Goal: Check status: Check status

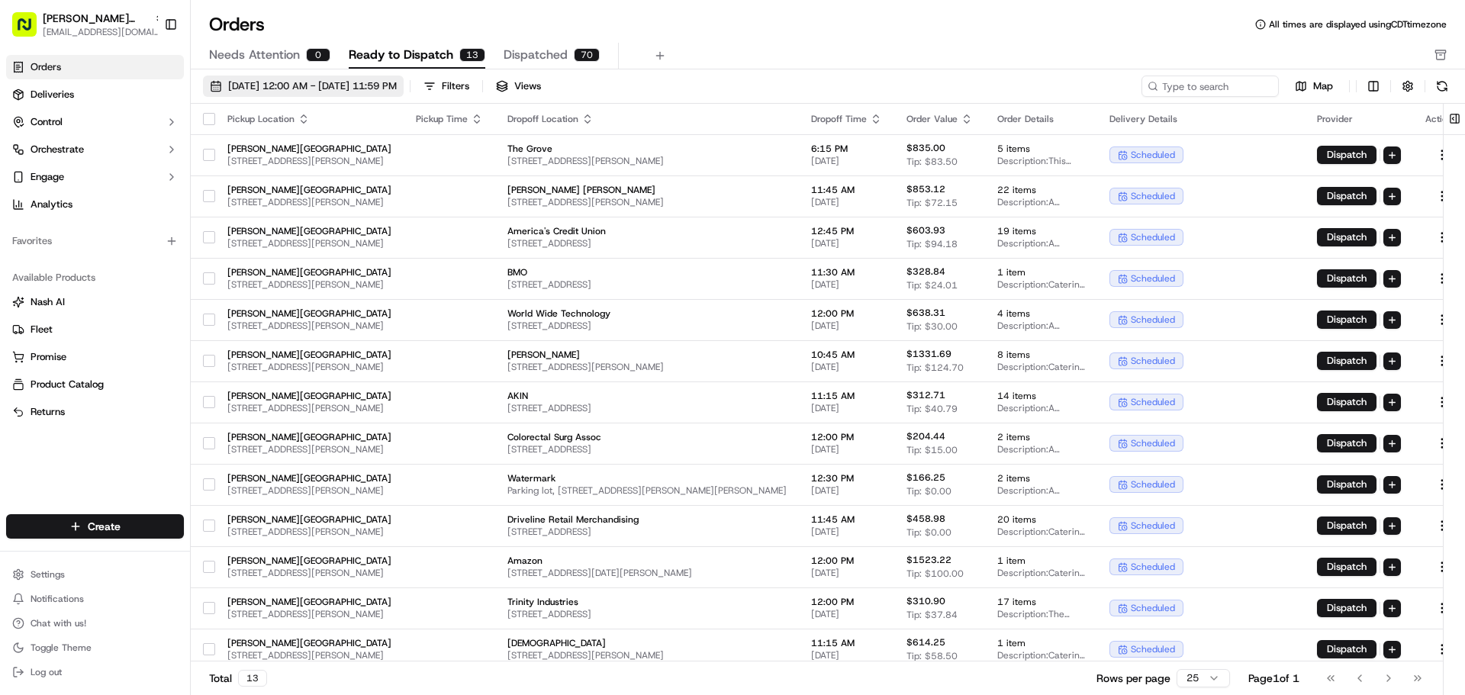
click at [397, 85] on span "[DATE] 12:00 AM - [DATE] 11:59 PM" at bounding box center [312, 86] width 169 height 14
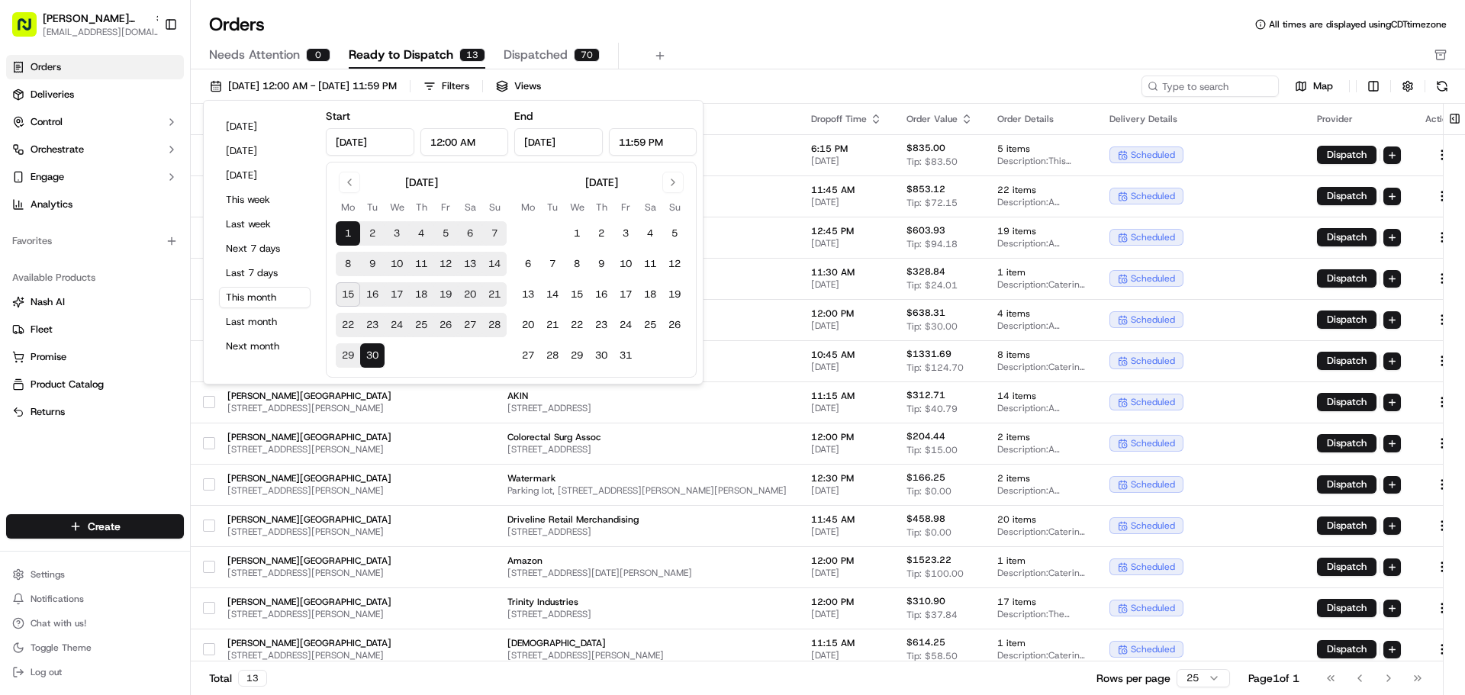
click at [352, 296] on button "15" at bounding box center [348, 294] width 24 height 24
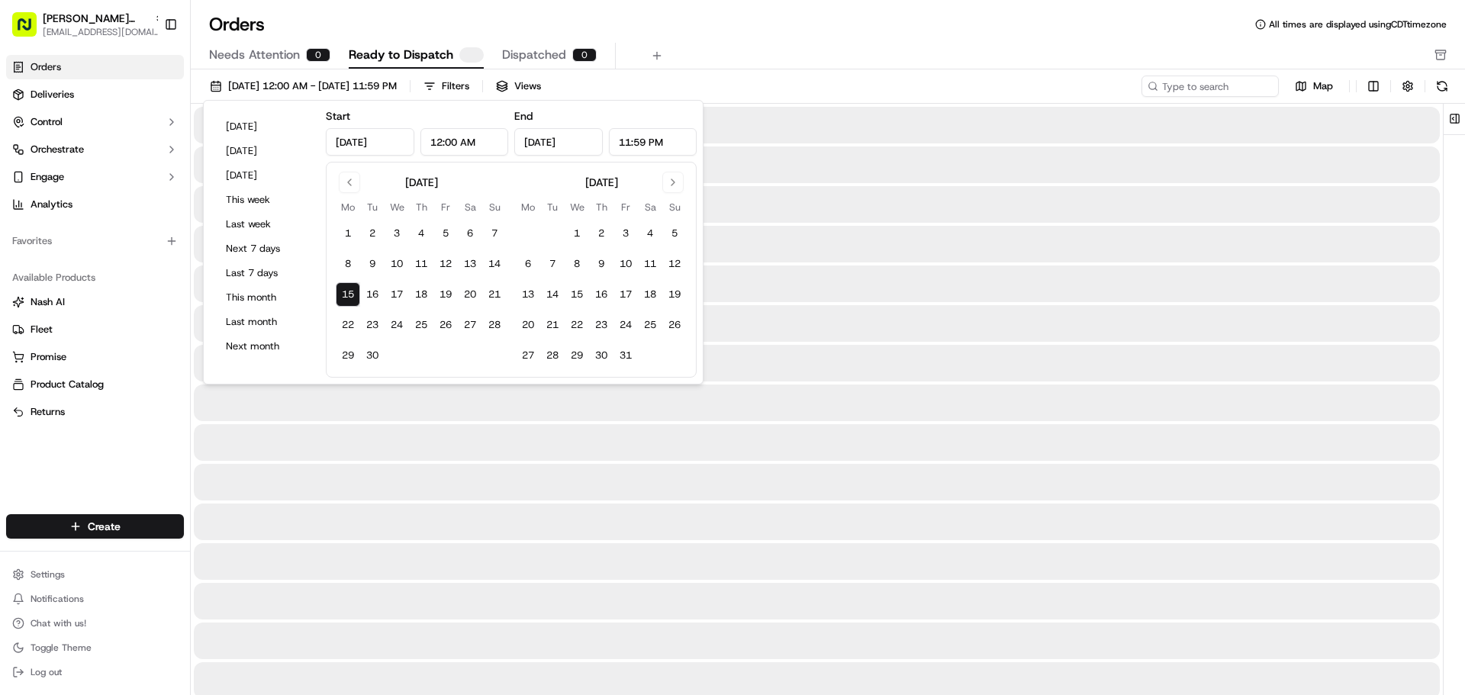
type input "[DATE]"
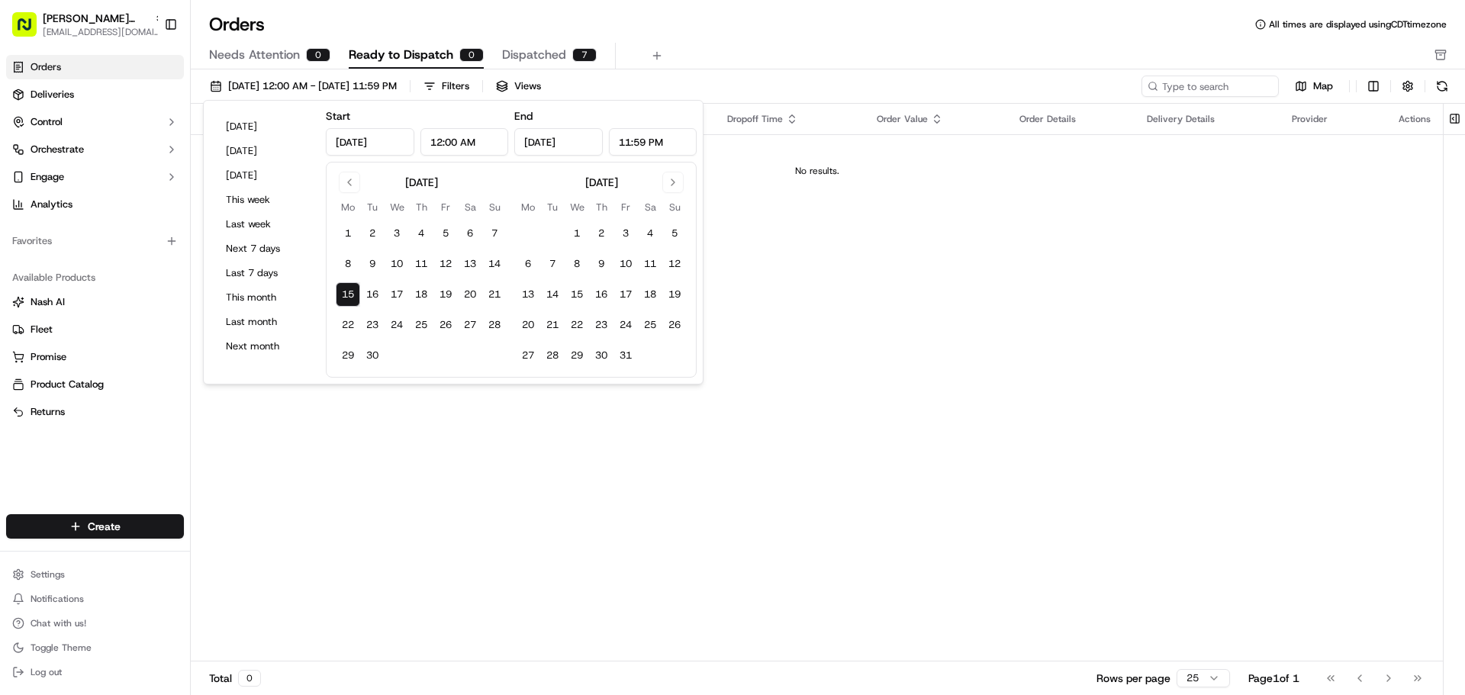
click at [706, 32] on div "Orders All times are displayed using CDT timezone" at bounding box center [828, 24] width 1274 height 24
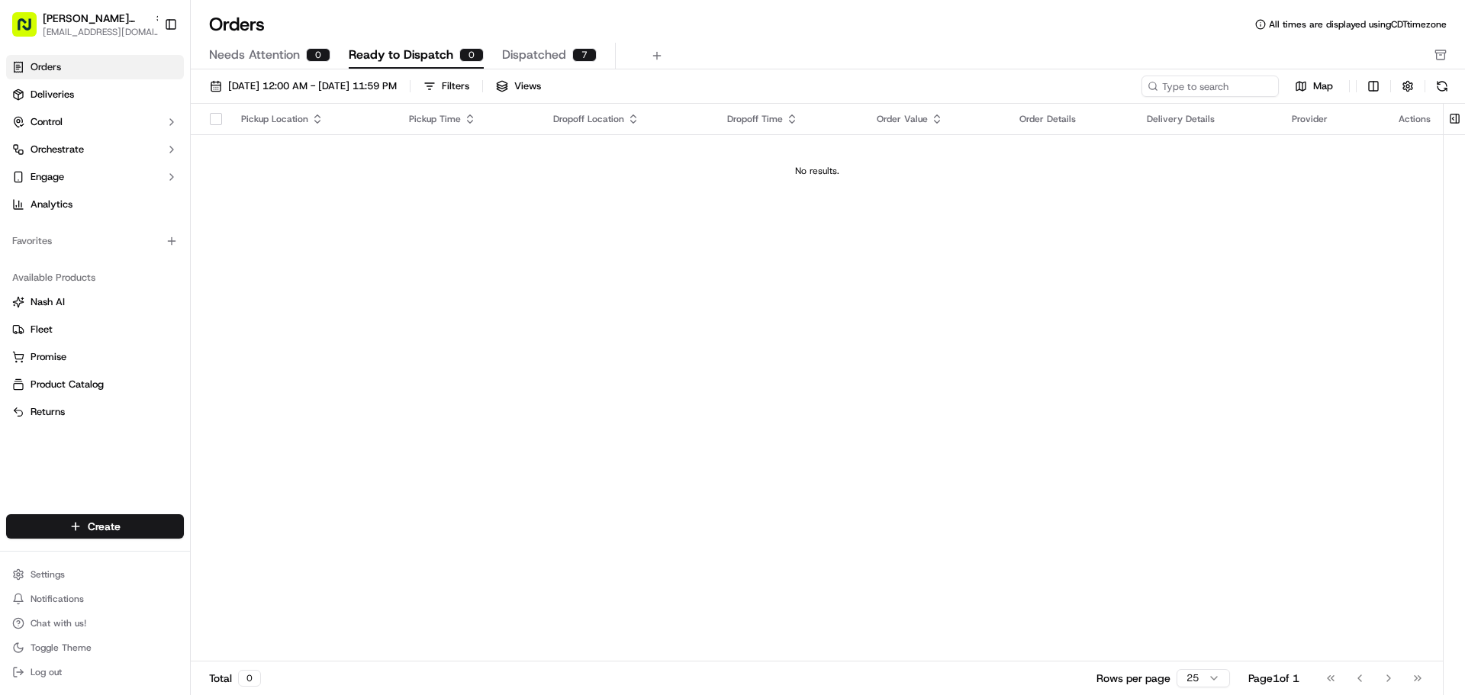
click at [542, 53] on span "Dispatched" at bounding box center [534, 55] width 64 height 18
